Goal: Task Accomplishment & Management: Complete application form

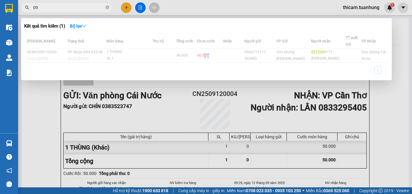
type input "0"
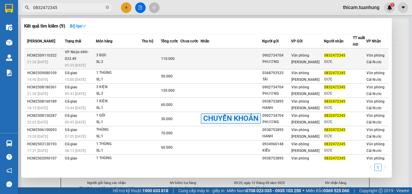
type input "0832472345"
click at [259, 59] on td at bounding box center [232, 58] width 62 height 21
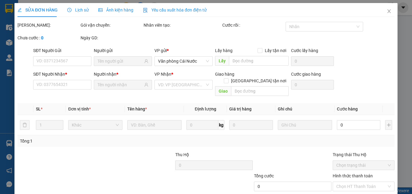
type input "0902734704"
type input "PHƯƠNG"
type input "0832472345"
type input "ĐỨC"
type input "110.000"
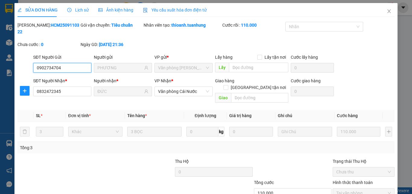
scroll to position [31, 0]
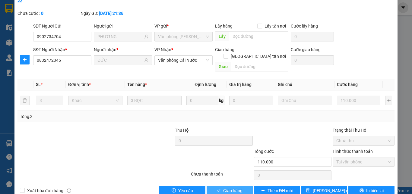
click at [229, 187] on span "Giao hàng" at bounding box center [232, 190] width 19 height 7
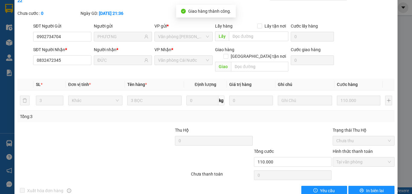
scroll to position [0, 0]
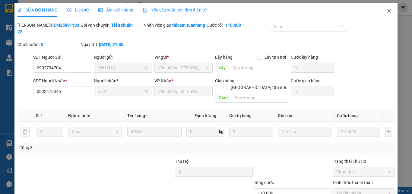
click at [387, 11] on icon "close" at bounding box center [389, 11] width 5 height 5
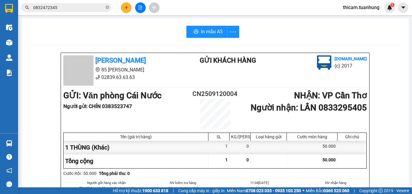
click at [125, 8] on icon "plus" at bounding box center [126, 7] width 4 height 4
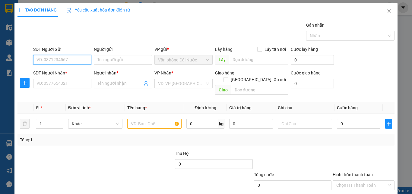
click at [61, 60] on input "SĐT Người Gửi" at bounding box center [62, 60] width 58 height 10
type input "0923777969"
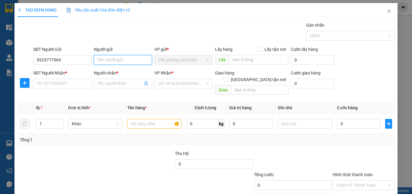
click at [112, 62] on input "Người gửi" at bounding box center [123, 60] width 58 height 10
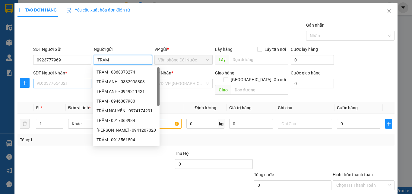
type input "TRÂM"
click at [60, 84] on input "SĐT Người Nhận *" at bounding box center [62, 83] width 58 height 10
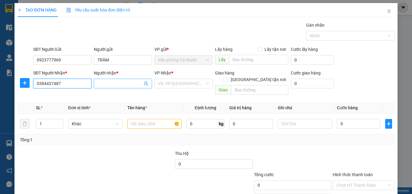
type input "0384437487"
click at [126, 84] on input "Người nhận *" at bounding box center [120, 83] width 45 height 7
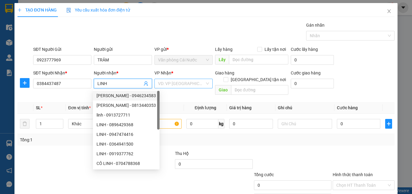
type input "LINH"
click at [182, 81] on input "search" at bounding box center [181, 83] width 47 height 9
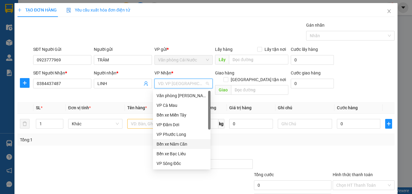
scroll to position [30, 0]
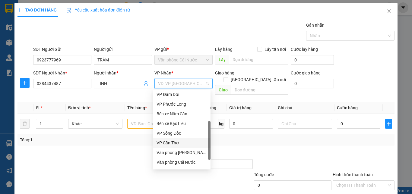
click at [180, 140] on div "VP Cần Thơ" at bounding box center [182, 142] width 50 height 7
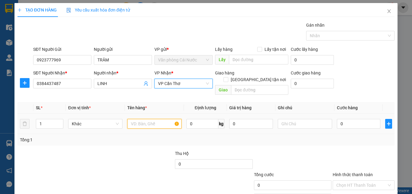
click at [148, 119] on input "text" at bounding box center [154, 124] width 54 height 10
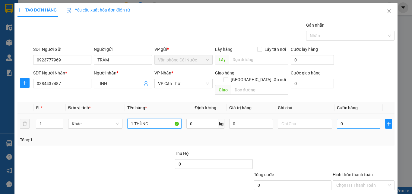
type input "1 THÙNG"
click at [358, 119] on input "0" at bounding box center [358, 124] width 43 height 10
type input "4"
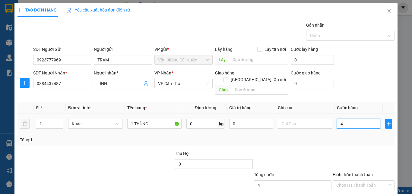
type input "40"
type input "40.000"
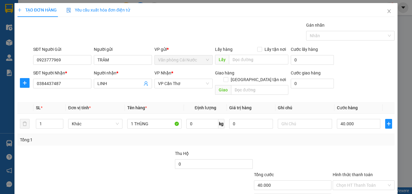
click at [349, 139] on div "Transit Pickup Surcharge Ids Transit Deliver Surcharge Ids Transit Deliver Surc…" at bounding box center [206, 120] width 377 height 197
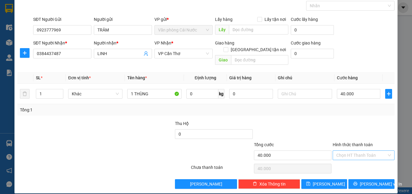
click at [350, 150] on input "Hình thức thanh toán" at bounding box center [362, 154] width 50 height 9
click at [352, 161] on div "Tại văn phòng" at bounding box center [360, 160] width 54 height 7
type input "0"
click at [366, 180] on span "Lưu và In" at bounding box center [381, 183] width 42 height 7
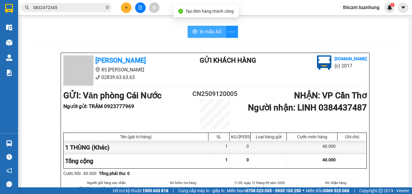
click at [207, 28] on span "In mẫu A5" at bounding box center [211, 32] width 22 height 8
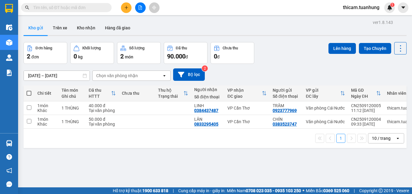
click at [30, 93] on span at bounding box center [29, 93] width 5 height 5
click at [29, 90] on input "checkbox" at bounding box center [29, 90] width 0 height 0
checkbox input "true"
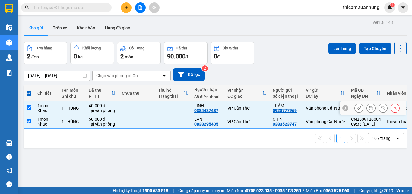
click at [31, 107] on input "checkbox" at bounding box center [29, 107] width 5 height 5
checkbox input "false"
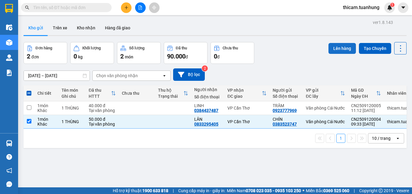
click at [340, 50] on button "Lên hàng" at bounding box center [342, 48] width 27 height 11
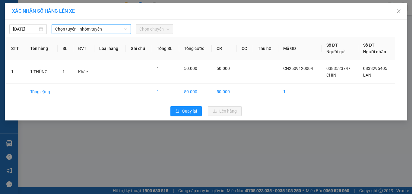
click at [109, 29] on span "Chọn tuyến - nhóm tuyến" at bounding box center [91, 28] width 72 height 9
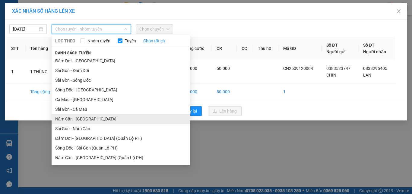
click at [92, 120] on li "Năm Căn - [GEOGRAPHIC_DATA]" at bounding box center [121, 119] width 139 height 10
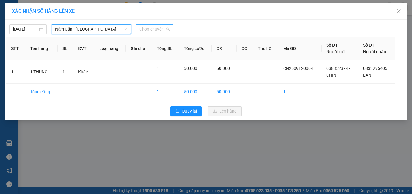
click at [171, 29] on div "Chọn chuyến" at bounding box center [154, 29] width 37 height 10
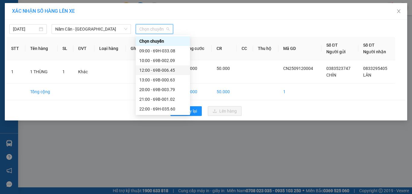
click at [159, 69] on div "12:00 - 69B-006.45" at bounding box center [162, 70] width 47 height 7
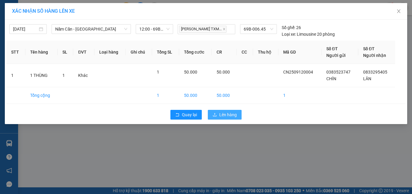
click at [223, 113] on span "Lên hàng" at bounding box center [228, 114] width 18 height 7
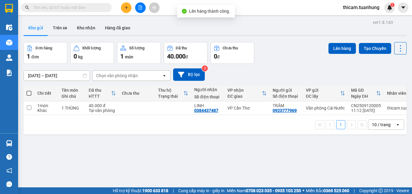
click at [28, 91] on span at bounding box center [29, 93] width 5 height 5
click at [29, 90] on input "checkbox" at bounding box center [29, 90] width 0 height 0
checkbox input "true"
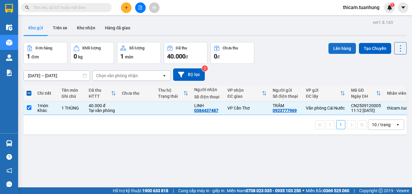
click at [341, 49] on button "Lên hàng" at bounding box center [342, 48] width 27 height 11
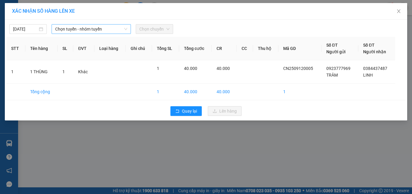
click at [118, 31] on span "Chọn tuyến - nhóm tuyến" at bounding box center [91, 28] width 72 height 9
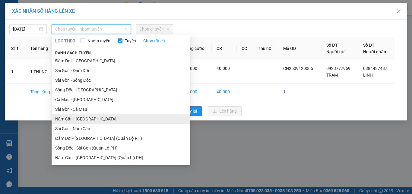
click at [92, 120] on li "Năm Căn - [GEOGRAPHIC_DATA]" at bounding box center [121, 119] width 139 height 10
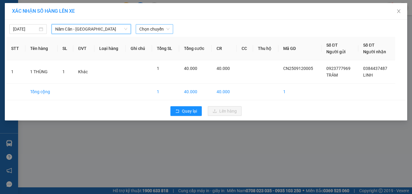
click at [165, 31] on span "Chọn chuyến" at bounding box center [154, 28] width 30 height 9
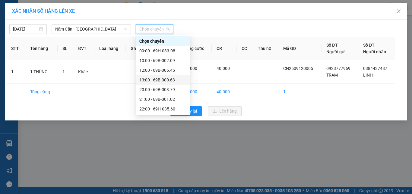
click at [168, 80] on div "13:00 - 69B-000.63" at bounding box center [162, 79] width 47 height 7
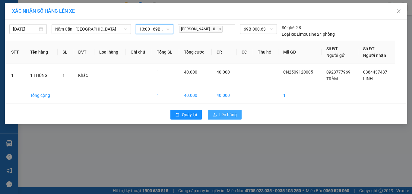
click at [224, 114] on span "Lên hàng" at bounding box center [228, 114] width 18 height 7
